Goal: Transaction & Acquisition: Purchase product/service

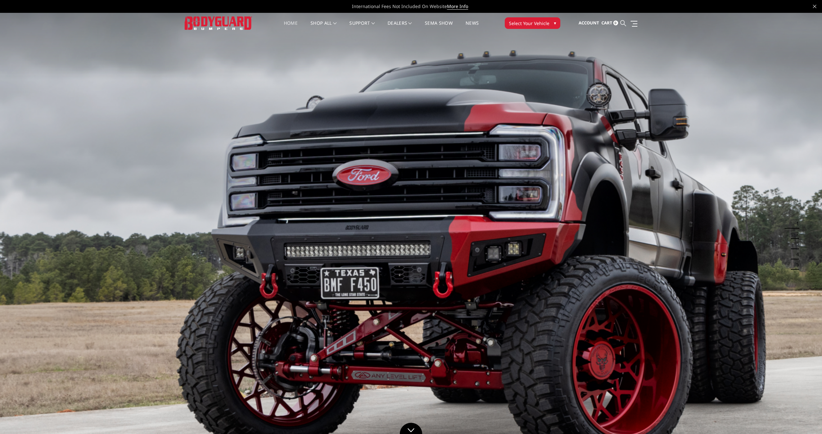
click at [624, 22] on icon at bounding box center [623, 23] width 6 height 6
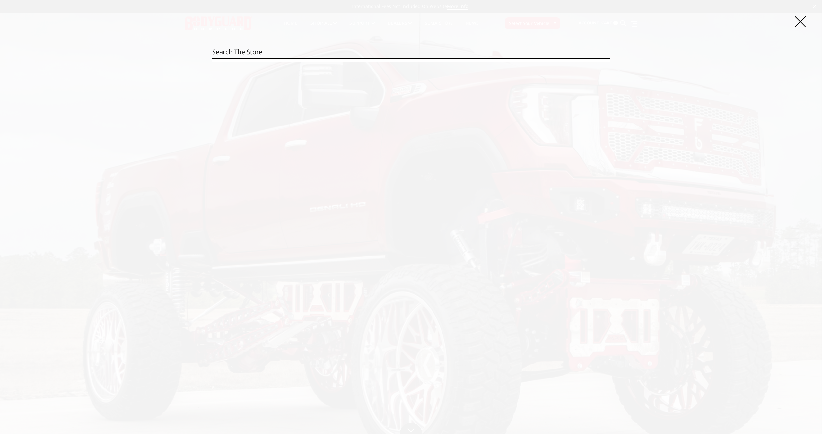
paste input "DFF23BYB"
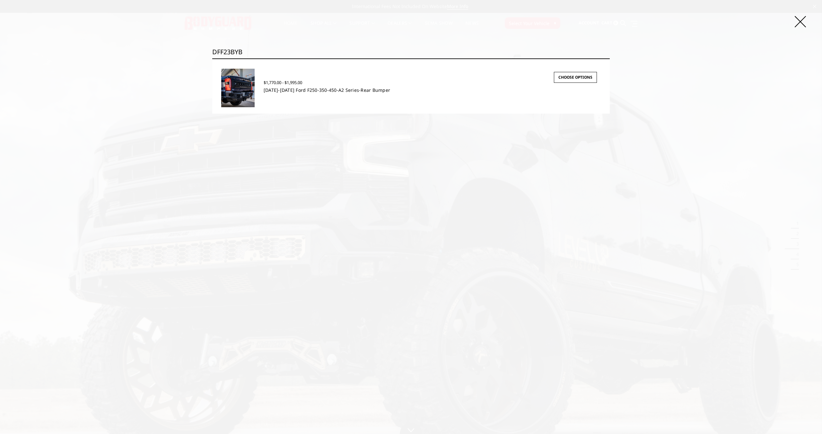
type input "DFF23BYB"
click at [282, 91] on link "2023-2025 Ford F250-350-450-A2 Series-Rear Bumper" at bounding box center [327, 90] width 126 height 6
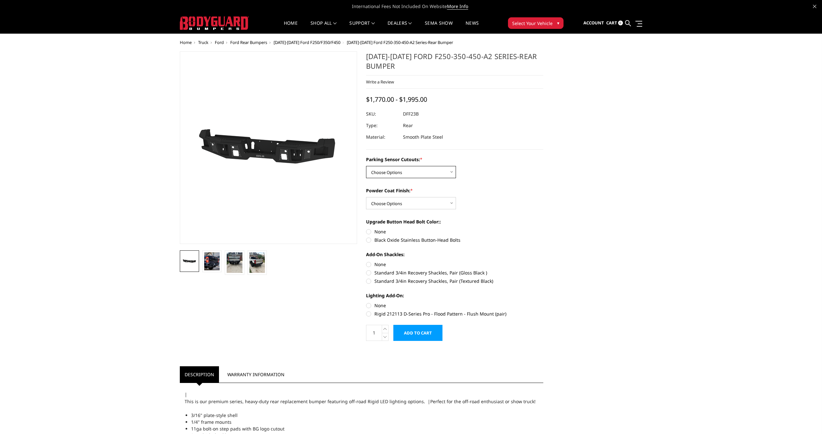
click at [395, 175] on select "Choose Options Yes-With Parking Sensor Cutouts No-Without Parking Sensor Cutouts" at bounding box center [411, 172] width 90 height 12
select select "2436"
click at [366, 166] on select "Choose Options Yes-With Parking Sensor Cutouts No-Without Parking Sensor Cutouts" at bounding box center [411, 172] width 90 height 12
click at [413, 204] on select "Choose Options Bare Metal Textured Black Powder Coat" at bounding box center [411, 203] width 90 height 12
click at [430, 205] on select "Choose Options Bare Metal Textured Black Powder Coat" at bounding box center [411, 203] width 90 height 12
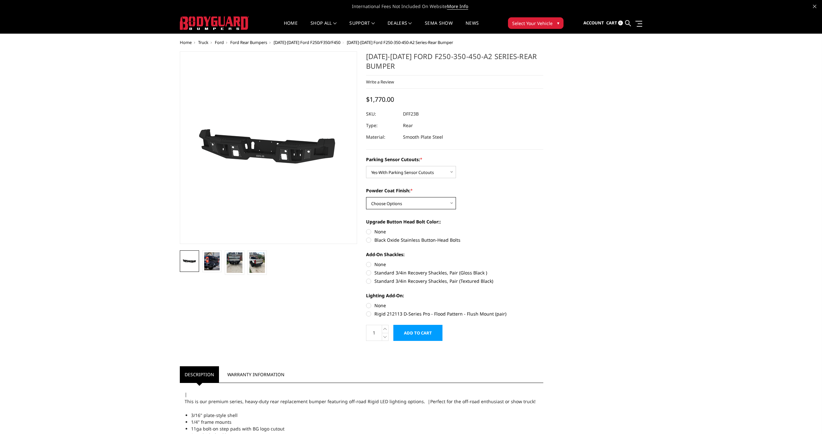
select select "2438"
click at [366, 197] on select "Choose Options Bare Metal Textured Black Powder Coat" at bounding box center [411, 203] width 90 height 12
click at [370, 240] on label "Black Oxide Stainless Button-Head Bolts" at bounding box center [454, 240] width 177 height 7
click at [543, 229] on input "Black Oxide Stainless Button-Head Bolts" at bounding box center [543, 228] width 0 height 0
radio input "true"
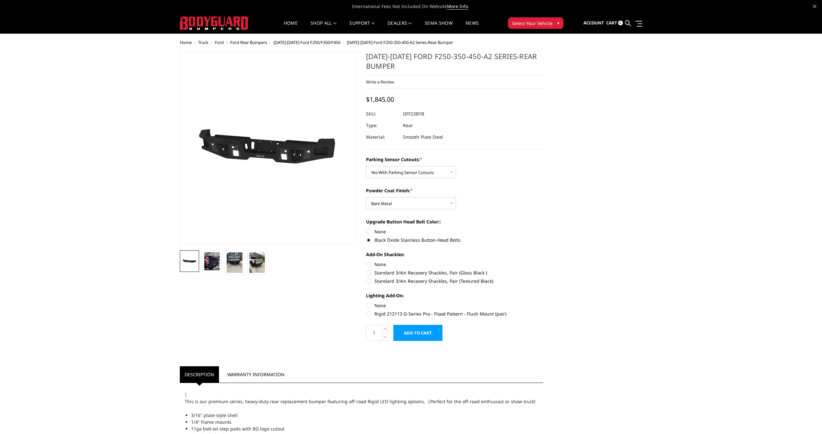
click at [368, 273] on label "Standard 3/4in Recovery Shackles, Pair (Gloss Black )" at bounding box center [454, 272] width 177 height 7
click at [543, 261] on input "Standard 3/4in Recovery Shackles, Pair (Gloss Black )" at bounding box center [543, 261] width 0 height 0
radio input "true"
click at [368, 313] on label "Rigid 212113 D-Series Pro - Flood Pattern - Flush Mount (pair)" at bounding box center [454, 313] width 177 height 7
click at [543, 302] on input "Rigid 212113 D-Series Pro - Flood Pattern - Flush Mount (pair)" at bounding box center [543, 302] width 0 height 0
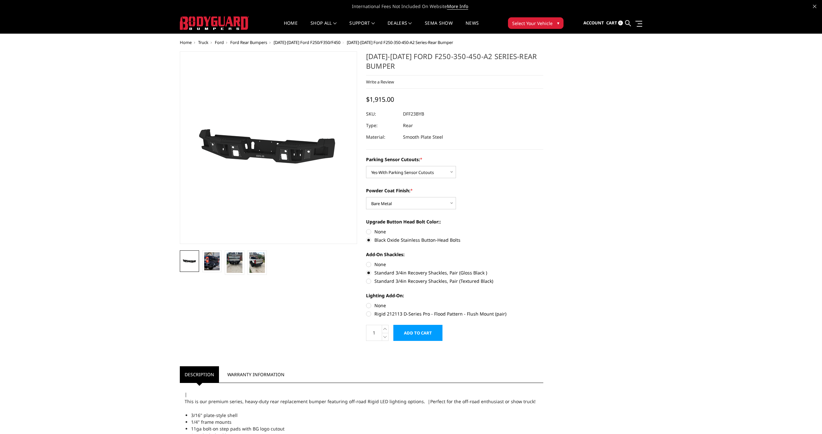
radio input "true"
click at [566, 38] on span "Sign in" at bounding box center [565, 39] width 14 height 5
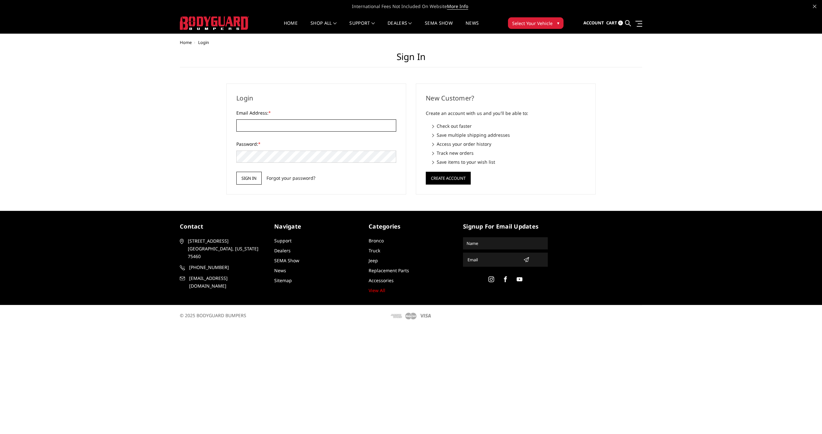
type input "purchasing@raskullsupplyco.com"
click at [249, 181] on input "Sign in" at bounding box center [248, 178] width 25 height 13
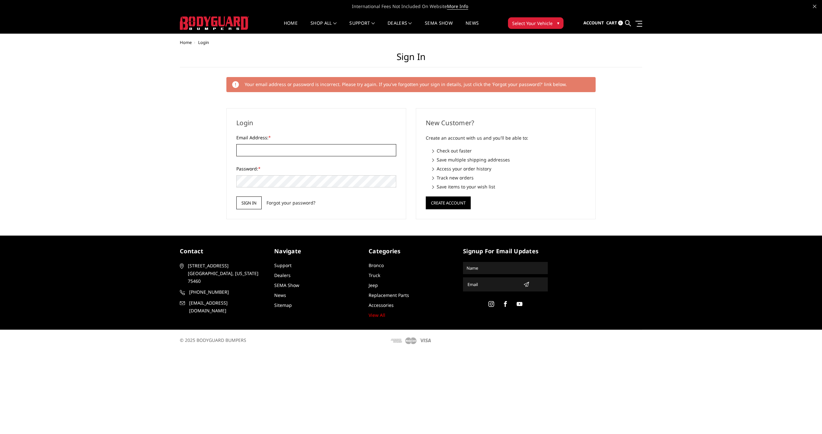
type input "purchasing@raskullsupplyco.com"
click at [243, 197] on input "Sign in" at bounding box center [248, 202] width 25 height 13
type input "[EMAIL_ADDRESS][DOMAIN_NAME]"
click at [309, 151] on input "[EMAIL_ADDRESS][DOMAIN_NAME]" at bounding box center [316, 150] width 160 height 12
click at [243, 203] on input "Sign in" at bounding box center [248, 202] width 25 height 13
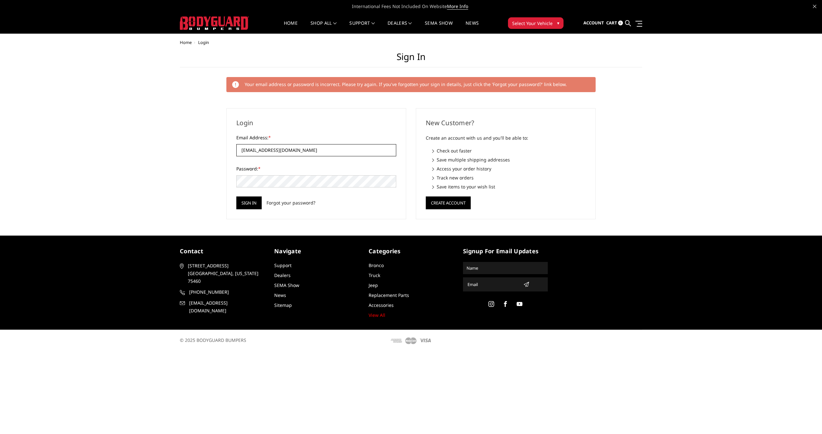
click at [313, 150] on input "[EMAIL_ADDRESS][DOMAIN_NAME]" at bounding box center [316, 150] width 160 height 12
drag, startPoint x: 319, startPoint y: 151, endPoint x: 166, endPoint y: 148, distance: 153.1
click at [169, 148] on div "Home Login Sign in Your email address or password is incorrect. Please try agai…" at bounding box center [411, 129] width 822 height 179
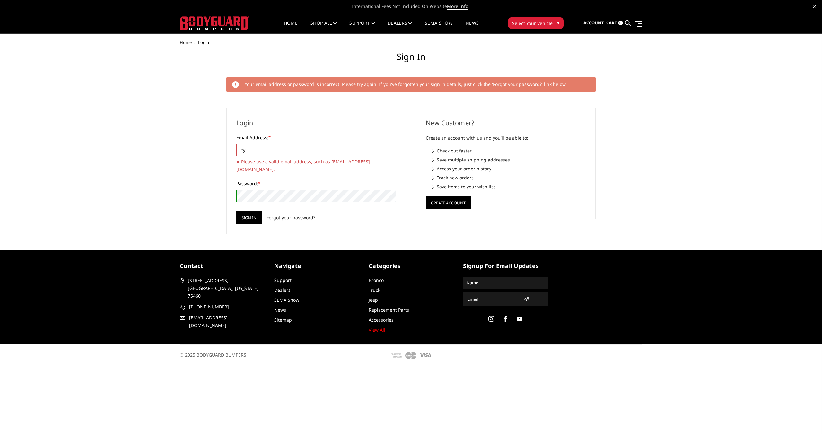
type input "tyler@raskull.com"
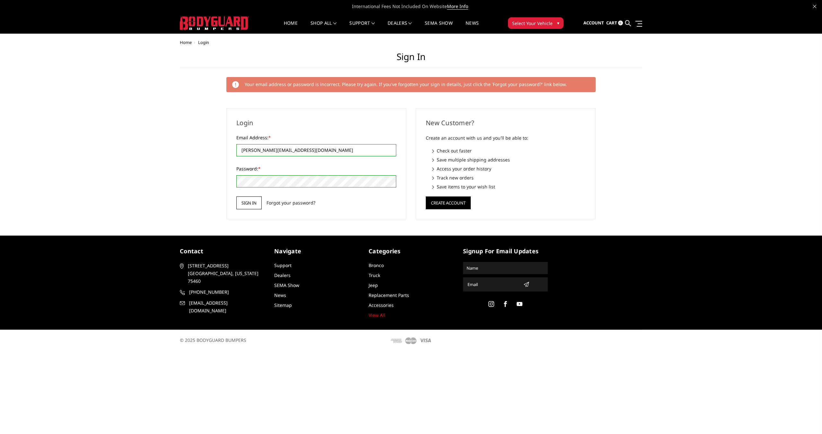
click at [255, 202] on input "Sign in" at bounding box center [248, 202] width 25 height 13
type input "purchasing@raskullsupplyco.com"
click at [209, 25] on img at bounding box center [214, 22] width 69 height 13
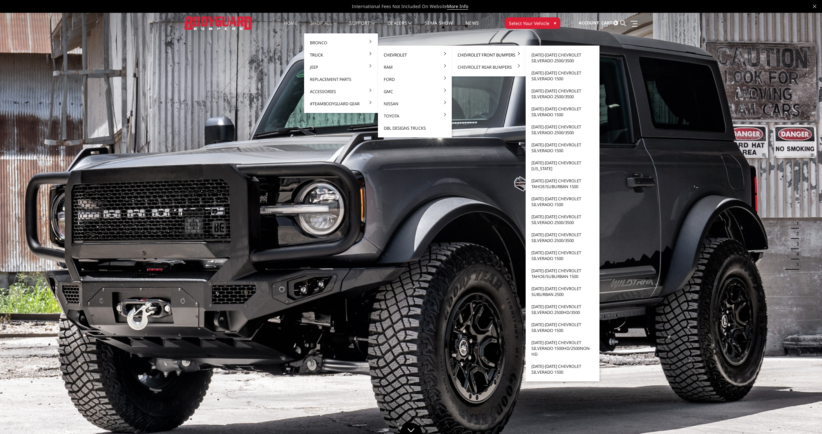
click at [478, 56] on link "Chevrolet Front Bumpers" at bounding box center [488, 55] width 69 height 12
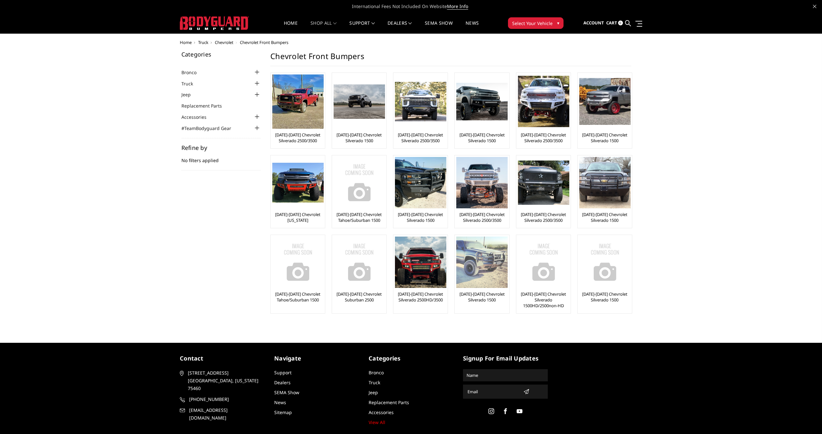
click at [467, 264] on img at bounding box center [481, 262] width 51 height 51
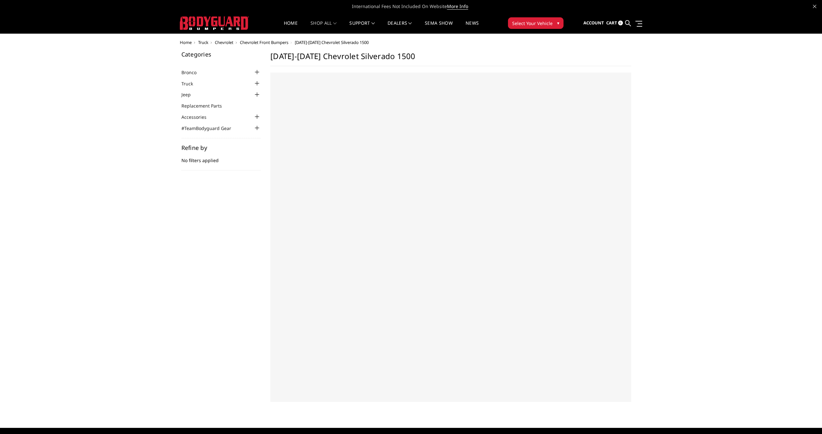
select select "US"
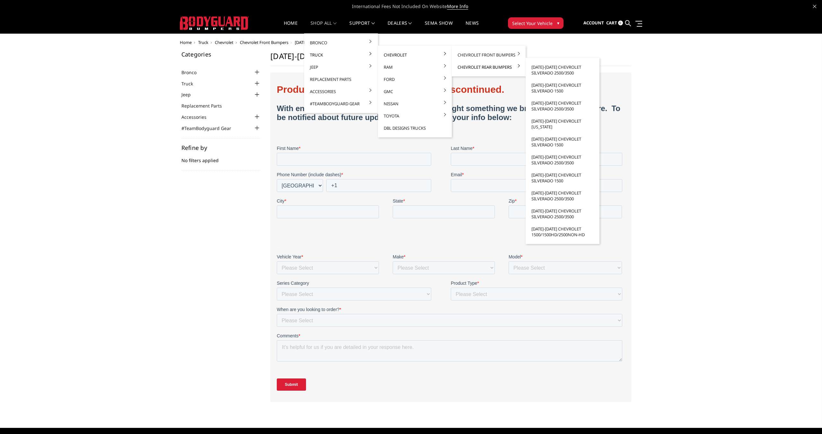
click at [485, 65] on link "Chevrolet Rear Bumpers" at bounding box center [488, 67] width 69 height 12
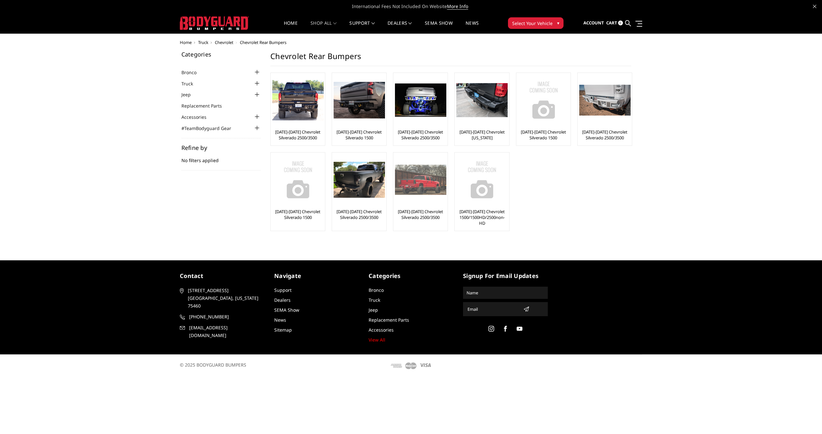
click at [422, 180] on img at bounding box center [420, 180] width 51 height 30
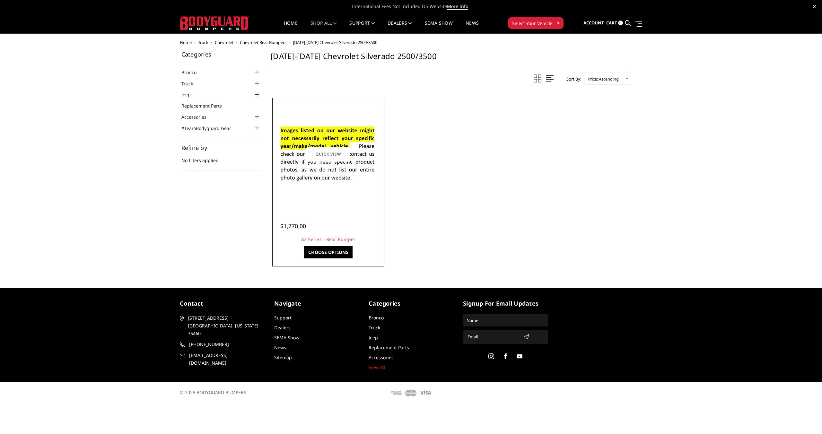
click at [338, 163] on img at bounding box center [328, 154] width 103 height 70
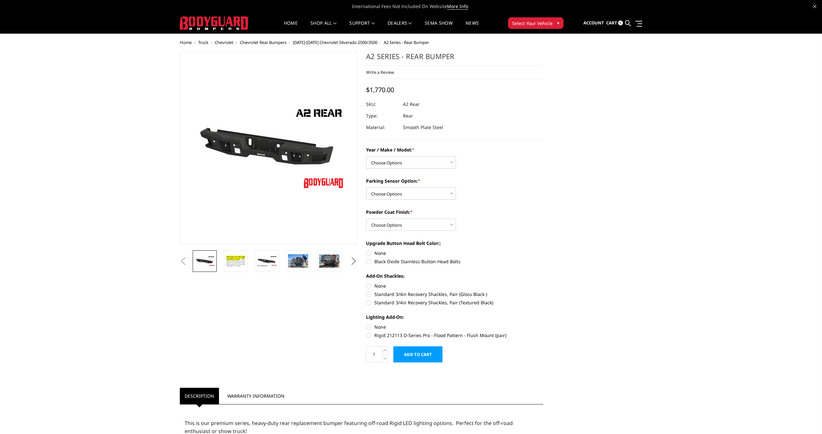
click at [355, 263] on button "Next" at bounding box center [354, 261] width 10 height 10
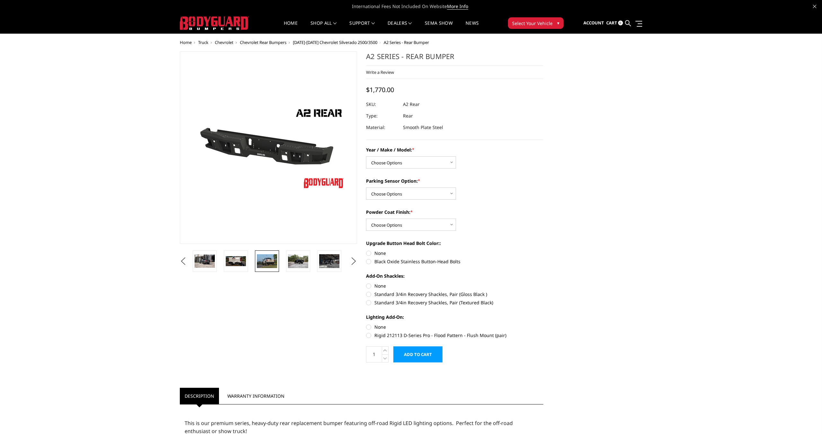
click at [274, 261] on img at bounding box center [267, 260] width 20 height 13
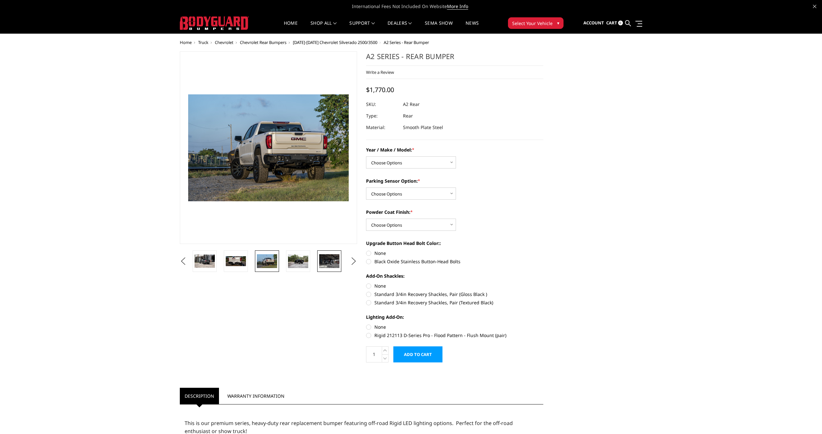
click at [328, 266] on img at bounding box center [329, 260] width 20 height 13
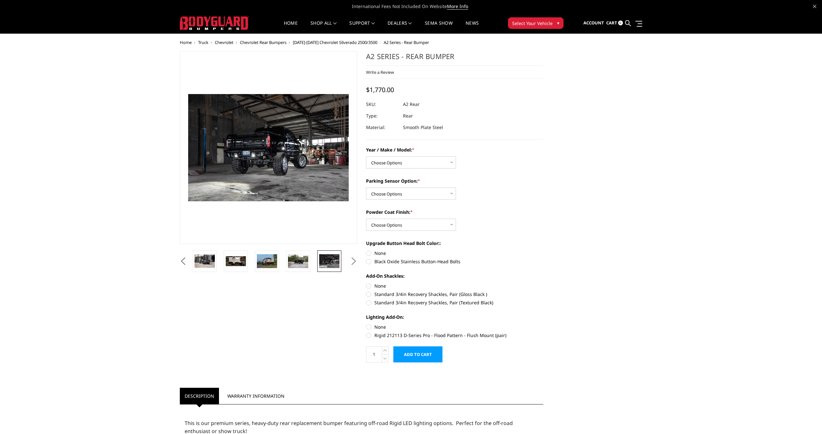
click at [353, 263] on button "Next" at bounding box center [354, 261] width 10 height 10
click at [236, 18] on img at bounding box center [214, 22] width 69 height 13
